Goal: Navigation & Orientation: Find specific page/section

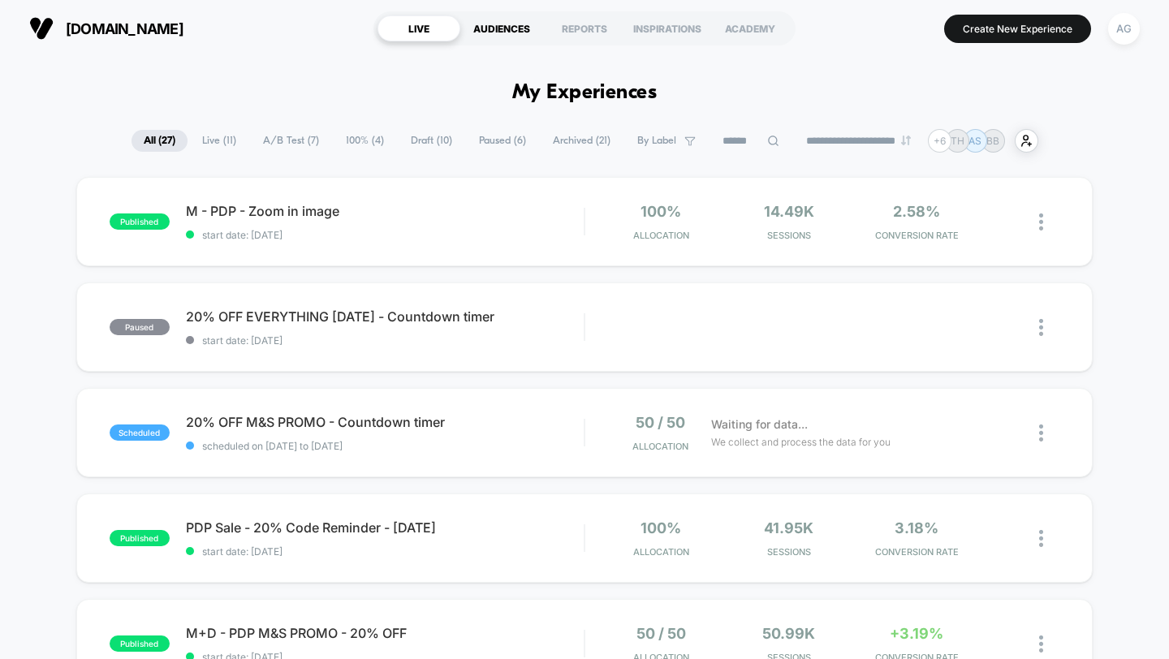
click at [507, 27] on div "AUDIENCES" at bounding box center [501, 28] width 83 height 26
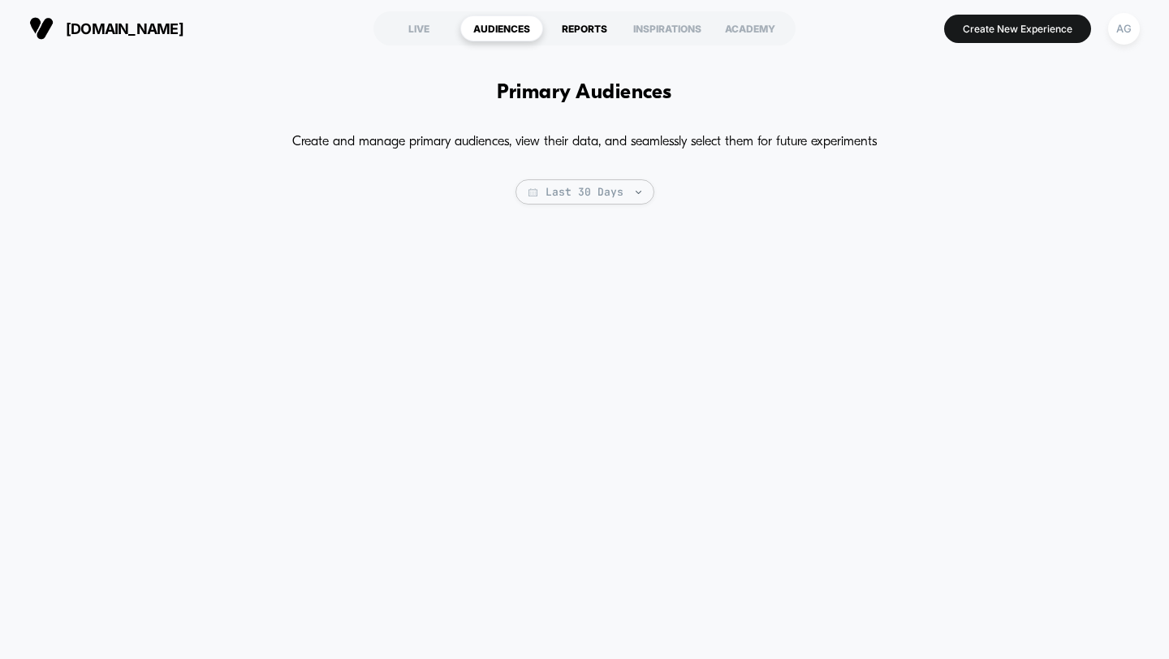
click at [580, 29] on div "REPORTS" at bounding box center [584, 28] width 83 height 26
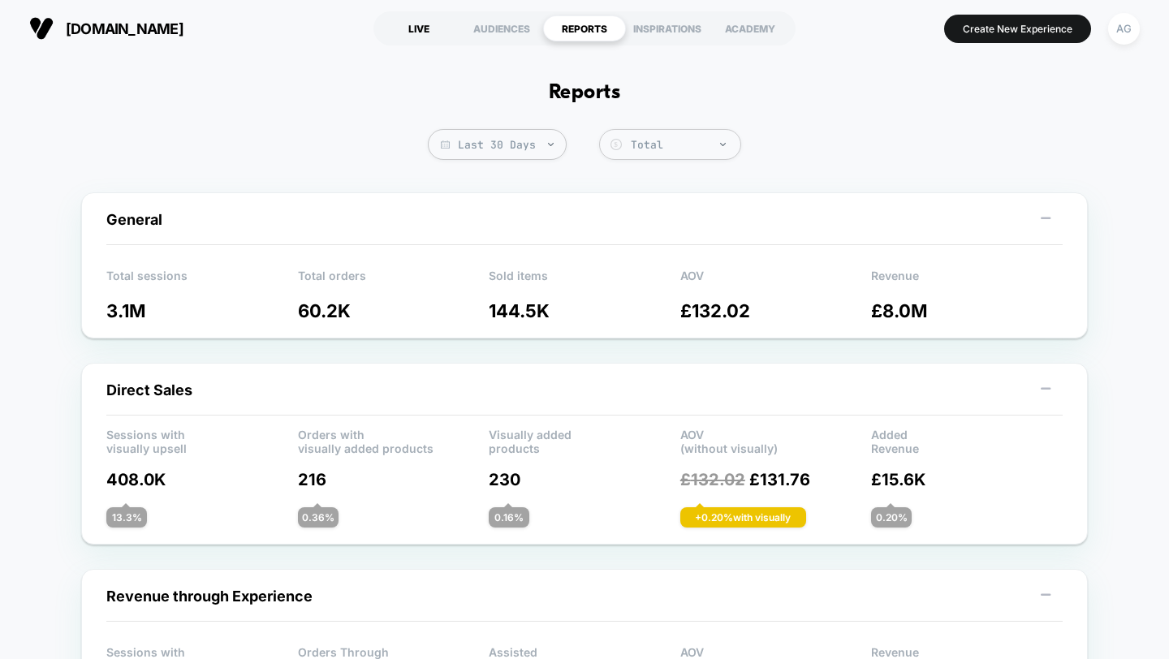
click at [406, 30] on div "LIVE" at bounding box center [419, 28] width 83 height 26
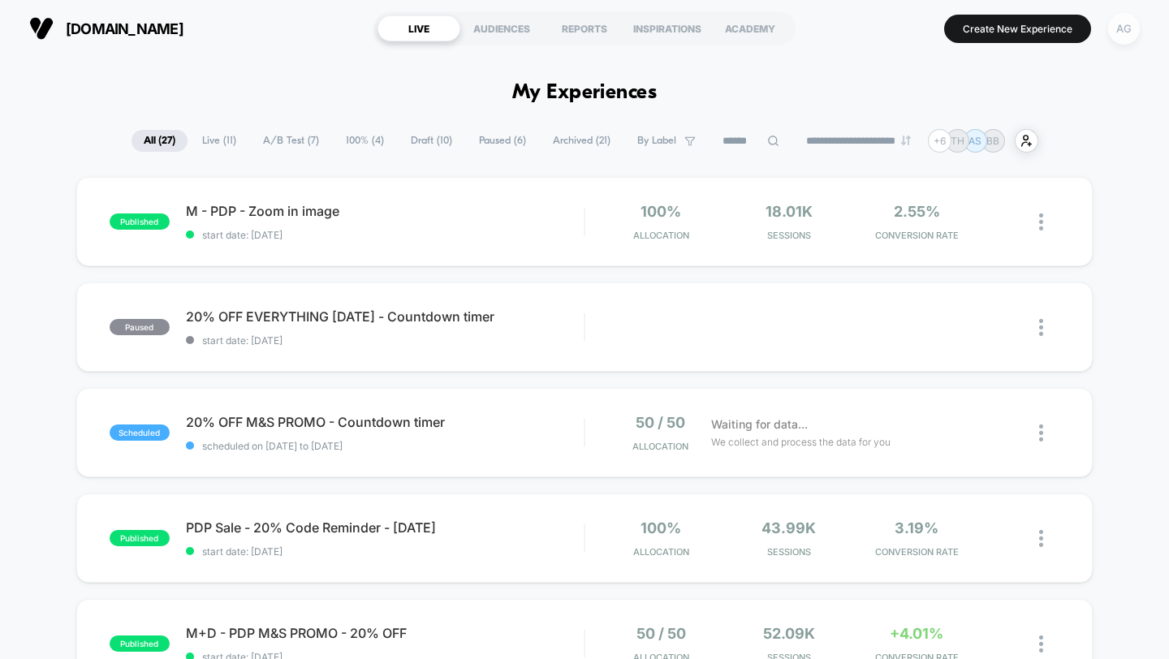
click at [1124, 34] on div "AG" at bounding box center [1125, 29] width 32 height 32
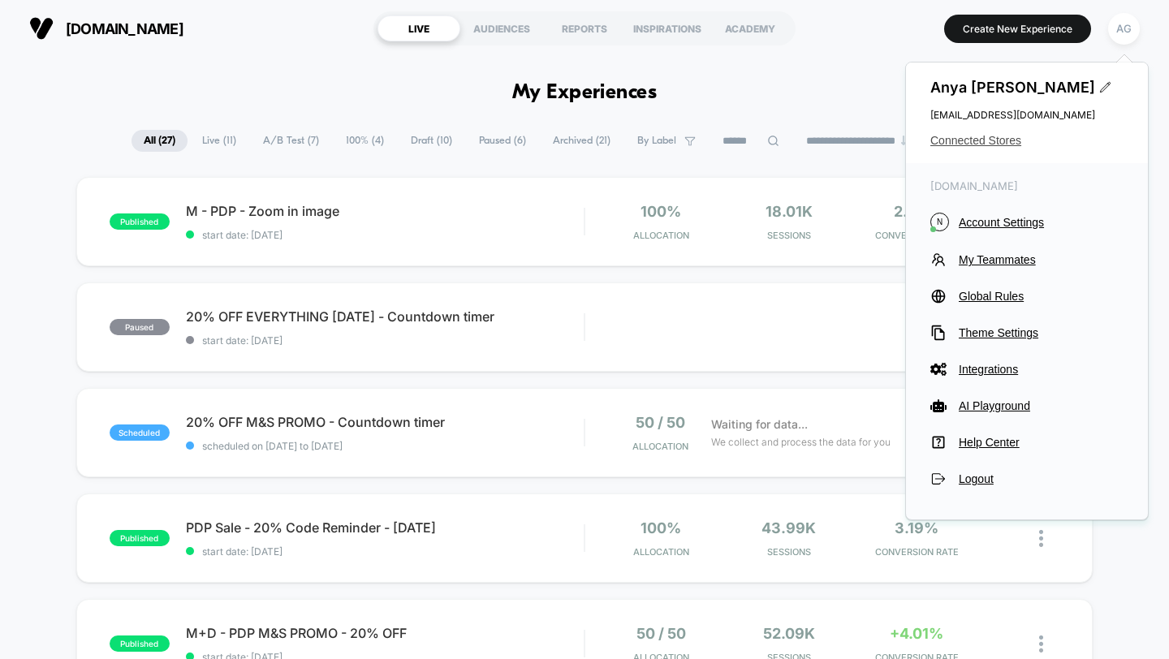
click at [1009, 141] on span "Connected Stores" at bounding box center [1027, 140] width 193 height 13
